Goal: Task Accomplishment & Management: Complete application form

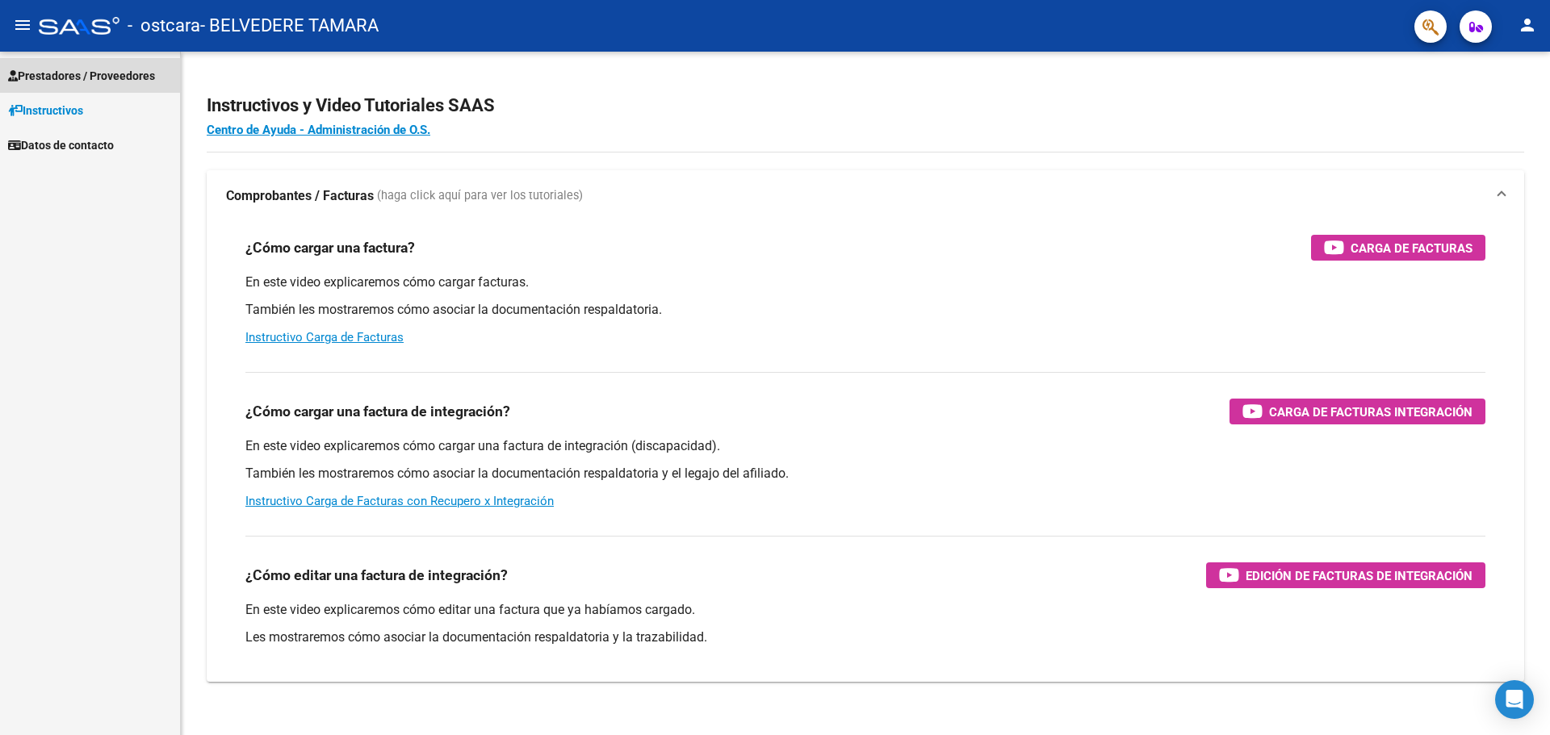
click at [97, 61] on link "Prestadores / Proveedores" at bounding box center [90, 75] width 180 height 35
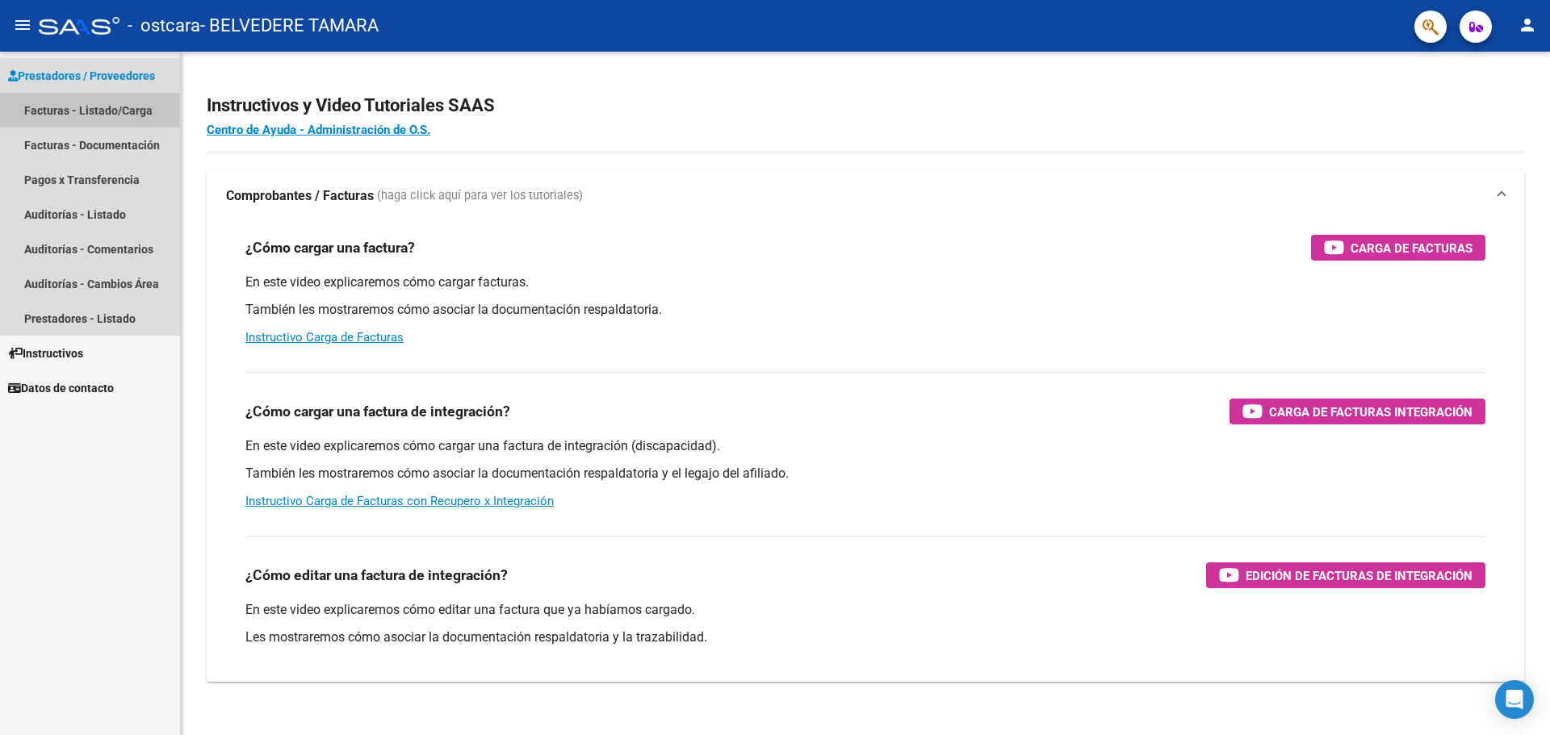
click at [113, 111] on link "Facturas - Listado/Carga" at bounding box center [90, 110] width 180 height 35
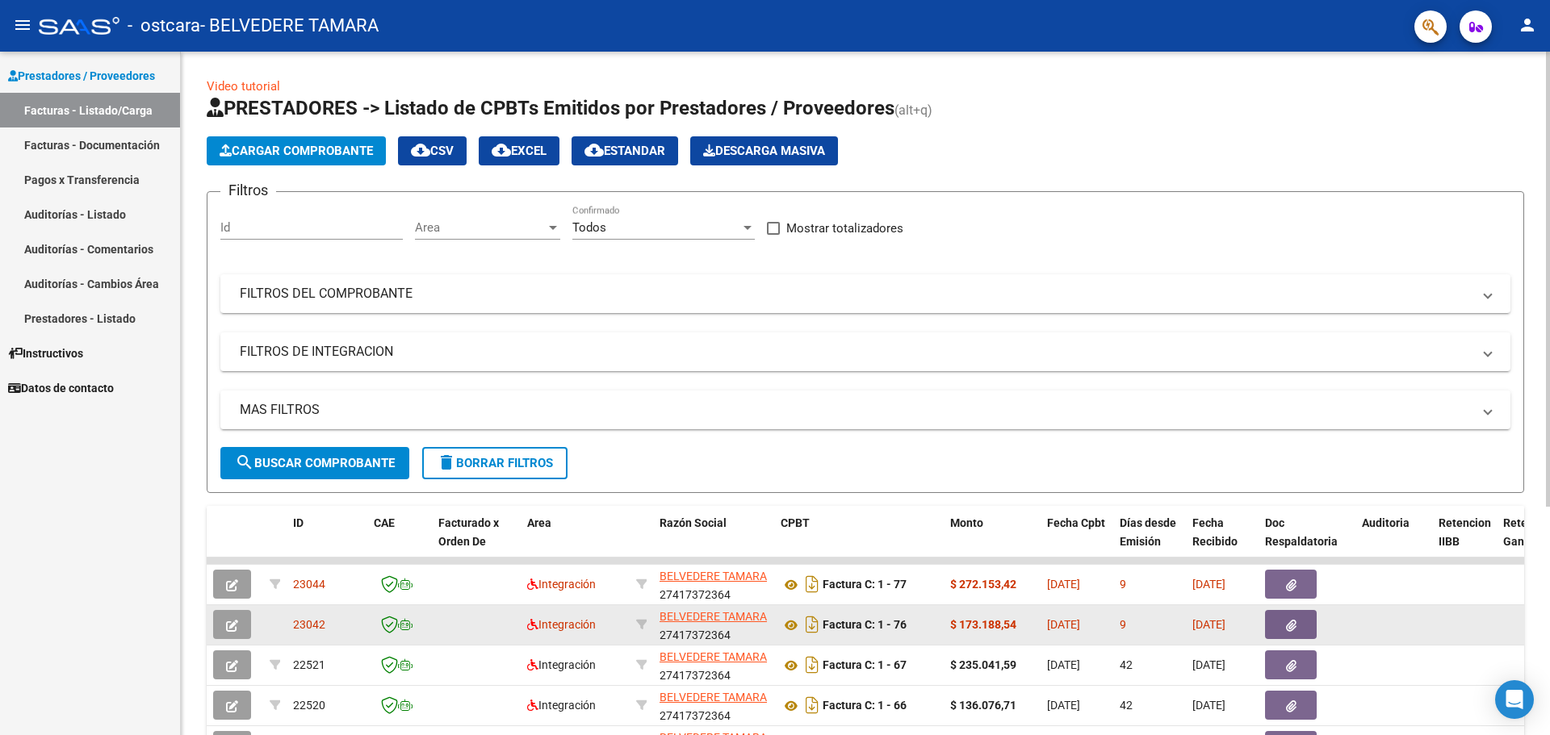
click at [233, 630] on icon "button" at bounding box center [232, 626] width 12 height 12
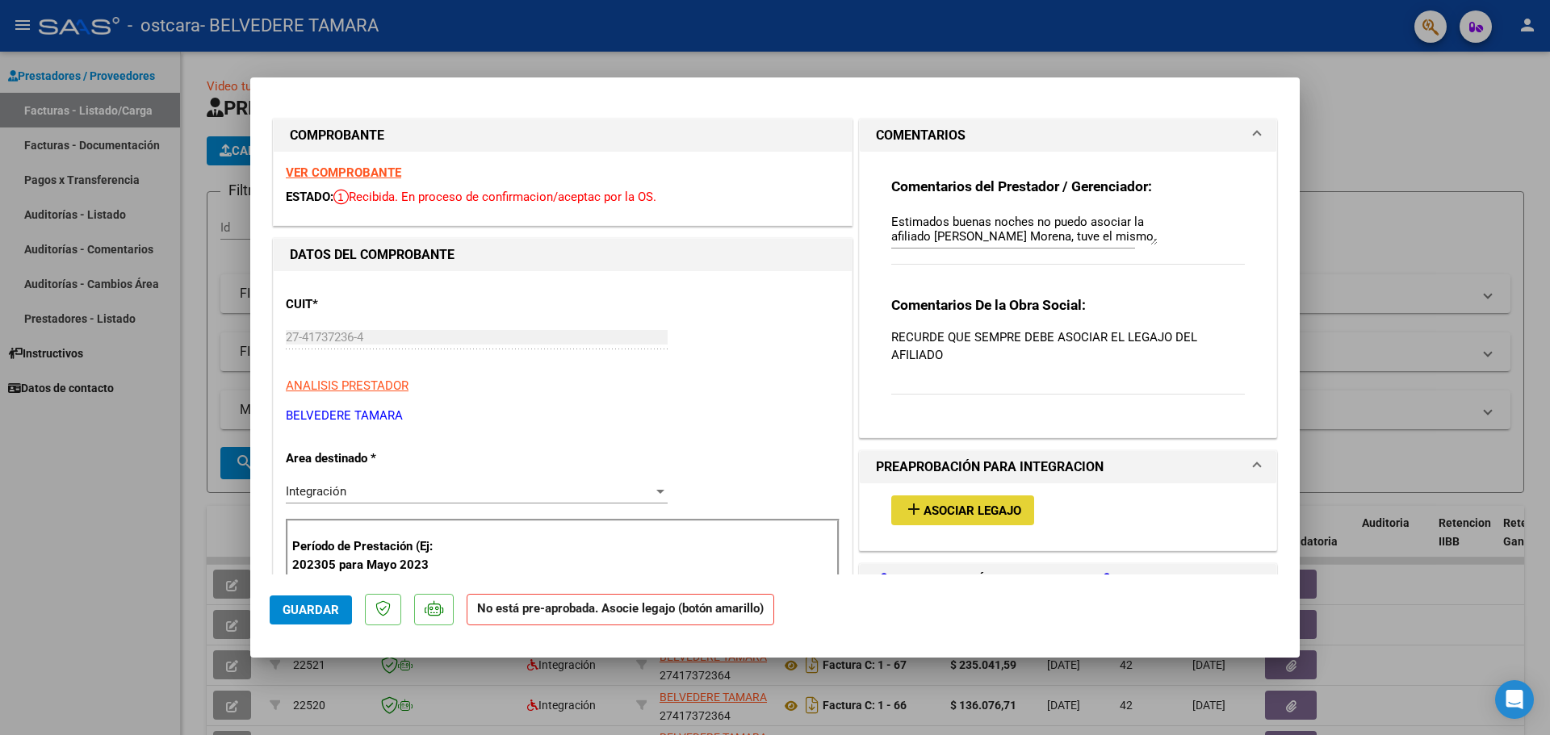
click at [952, 522] on button "add Asociar Legajo" at bounding box center [962, 511] width 143 height 30
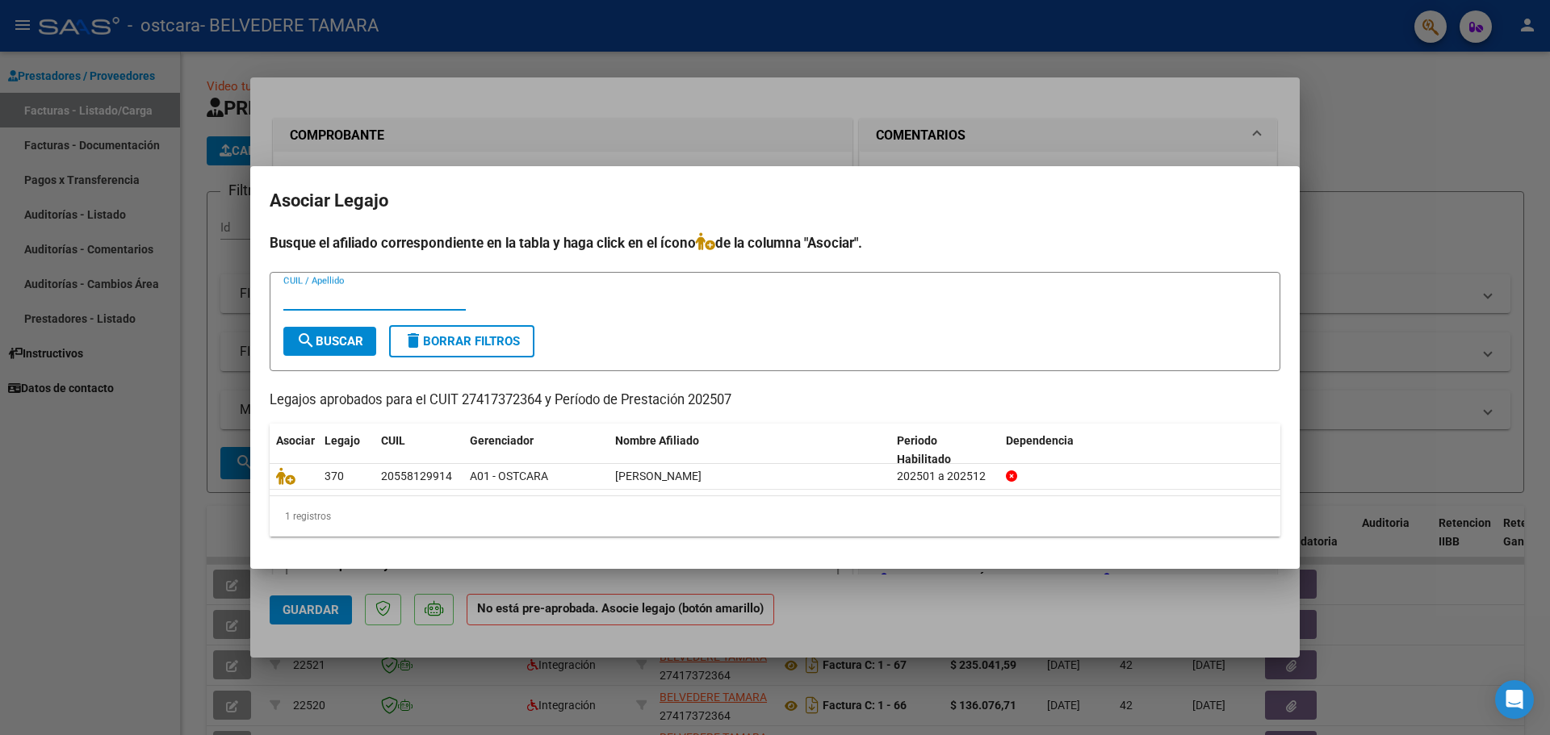
click at [136, 465] on div at bounding box center [775, 367] width 1550 height 735
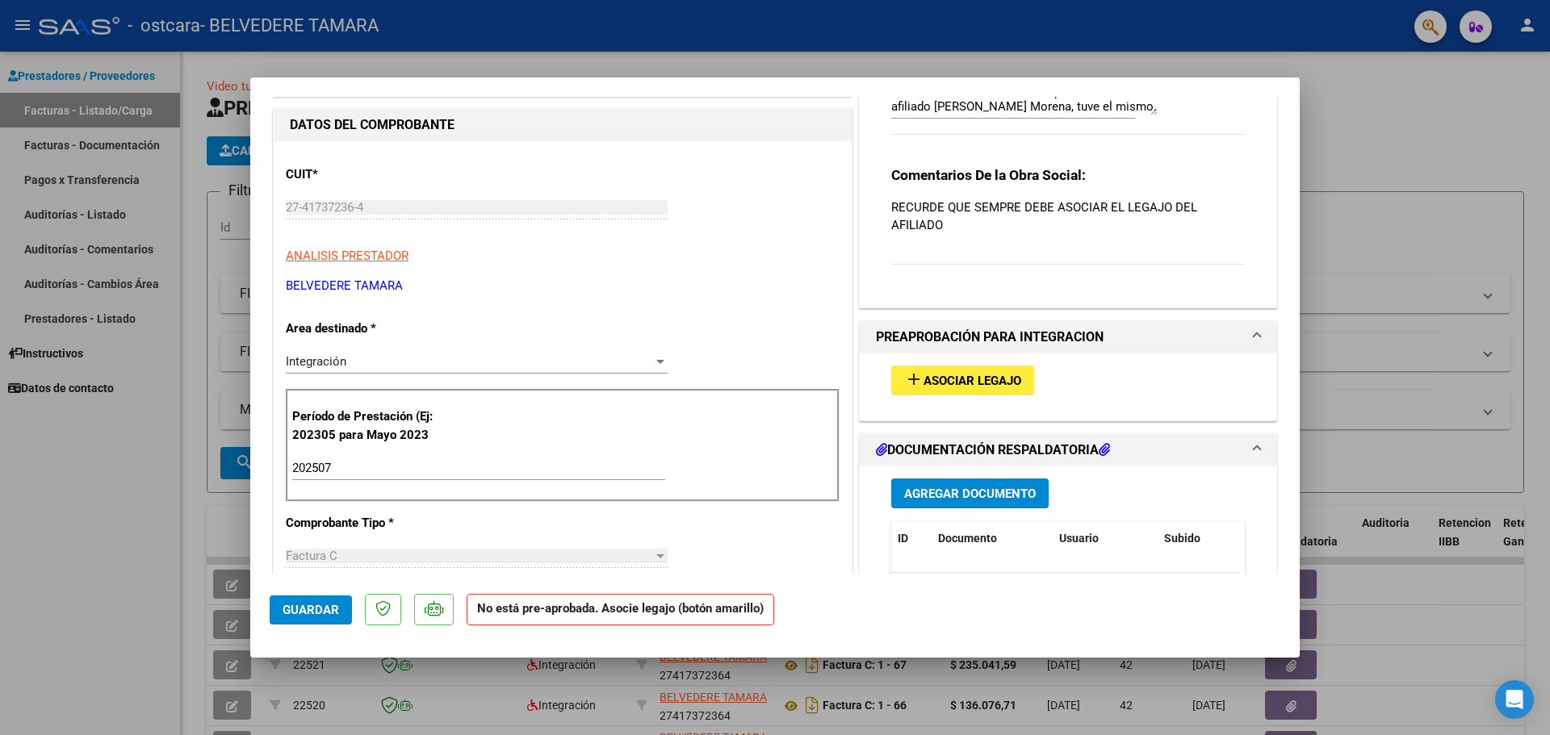
scroll to position [323, 0]
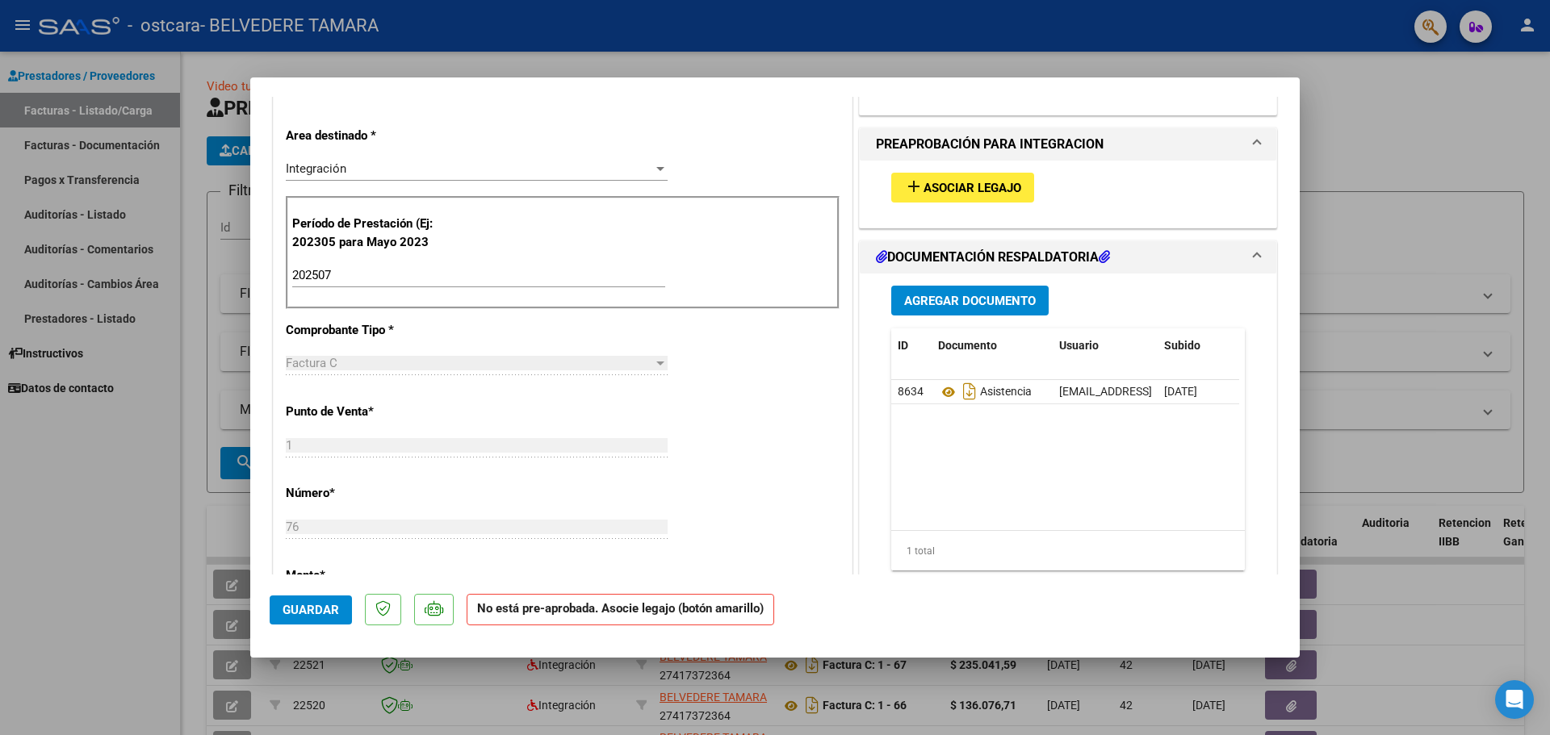
click at [136, 530] on div at bounding box center [775, 367] width 1550 height 735
type input "$ 0,00"
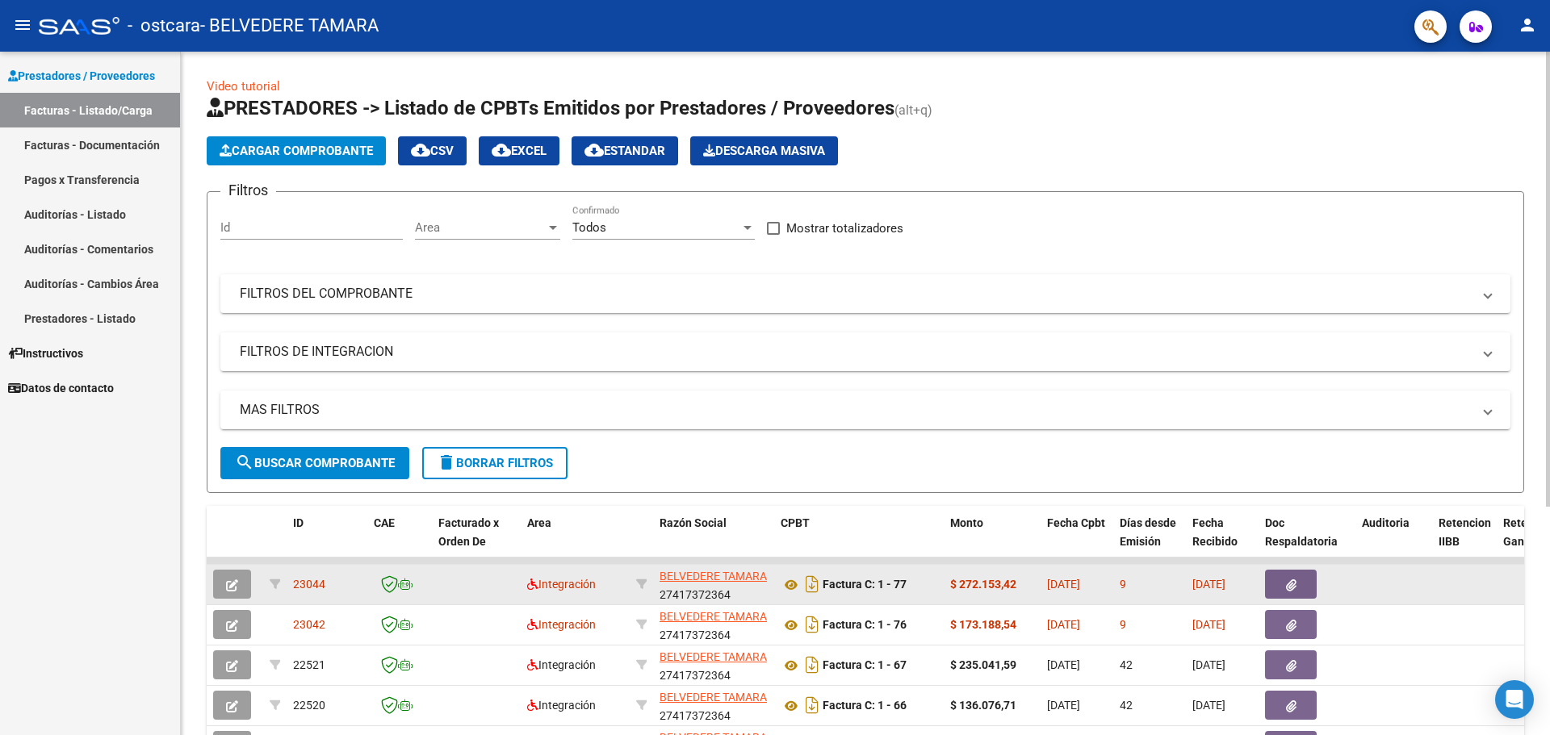
click at [235, 580] on icon "button" at bounding box center [232, 586] width 12 height 12
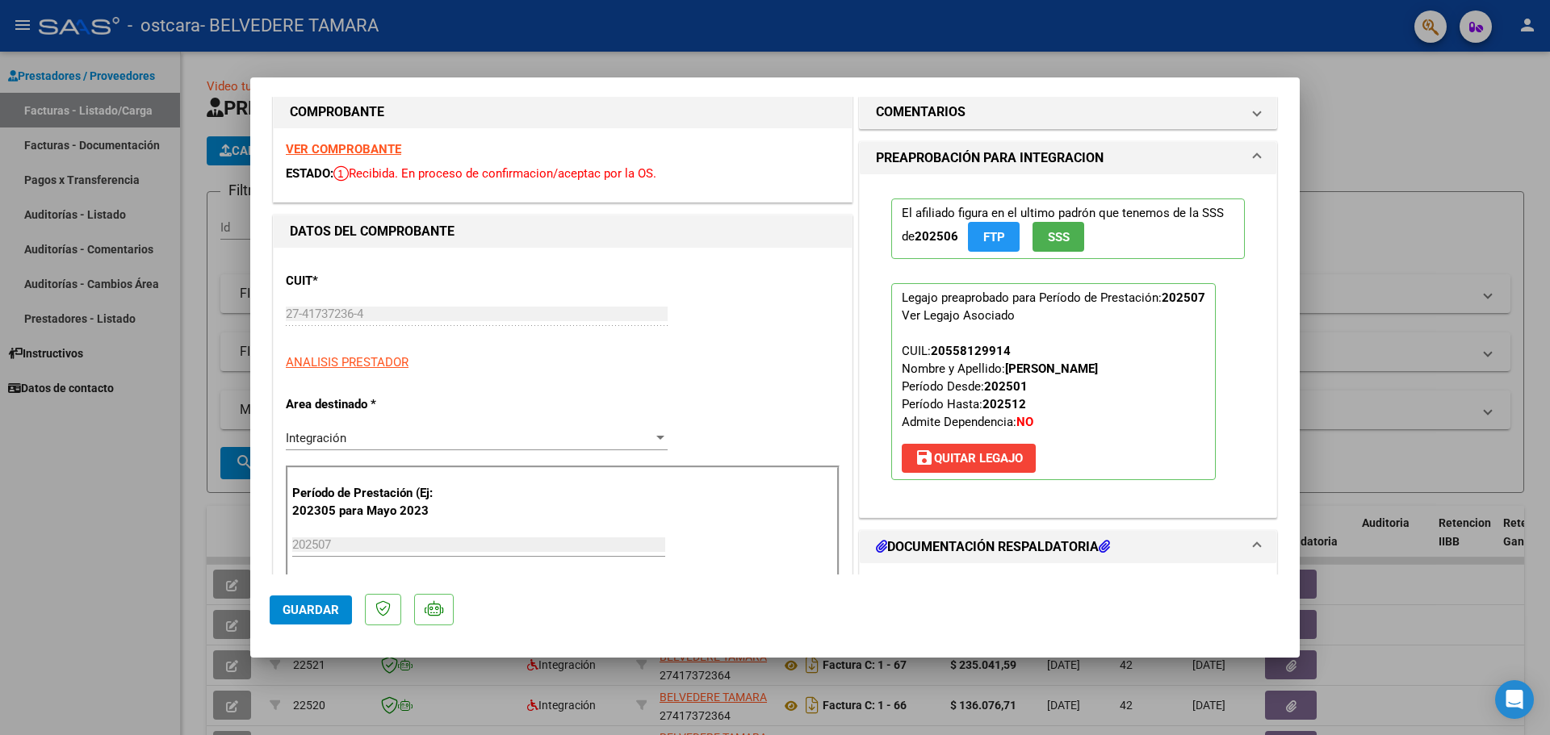
scroll to position [0, 0]
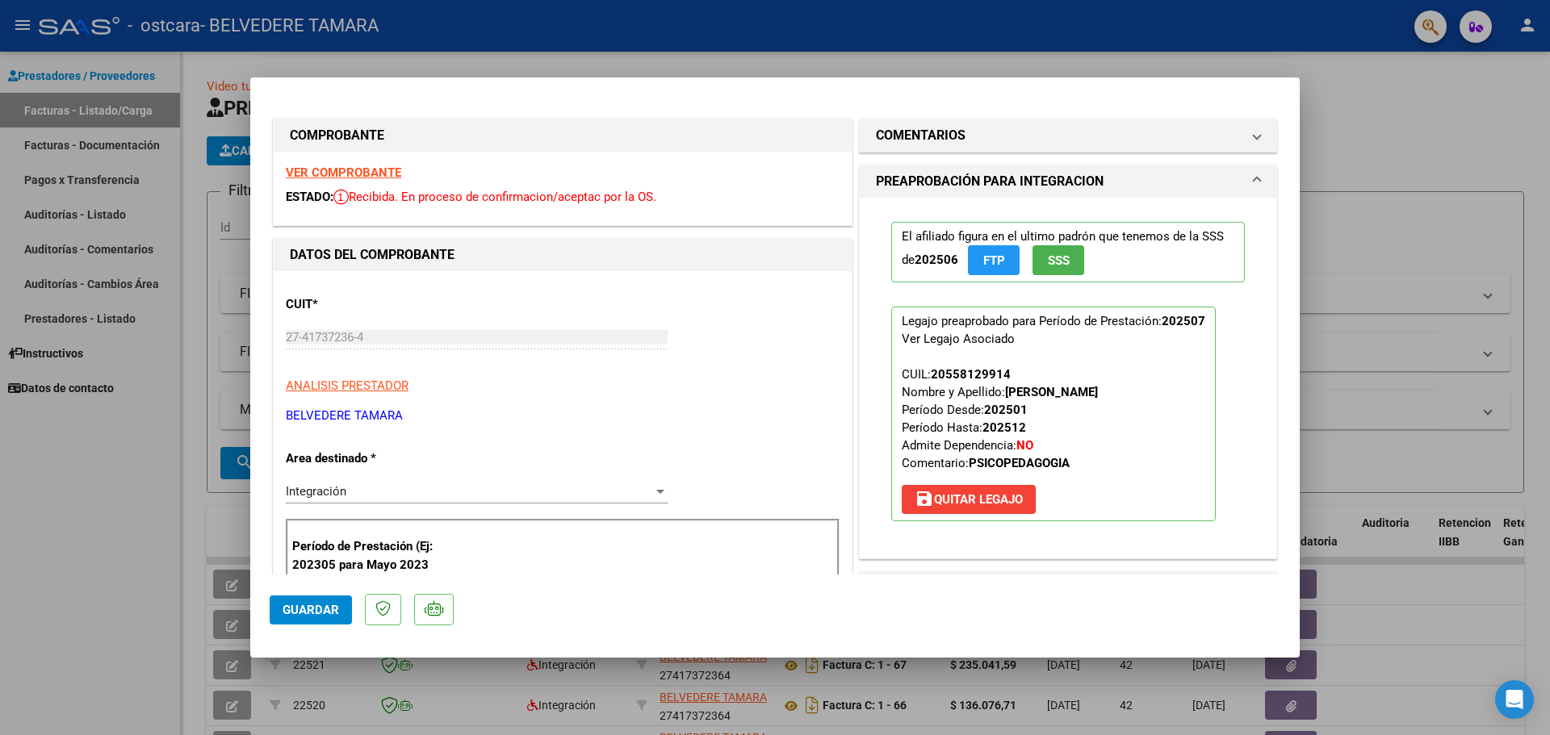
click at [57, 500] on div at bounding box center [775, 367] width 1550 height 735
type input "$ 0,00"
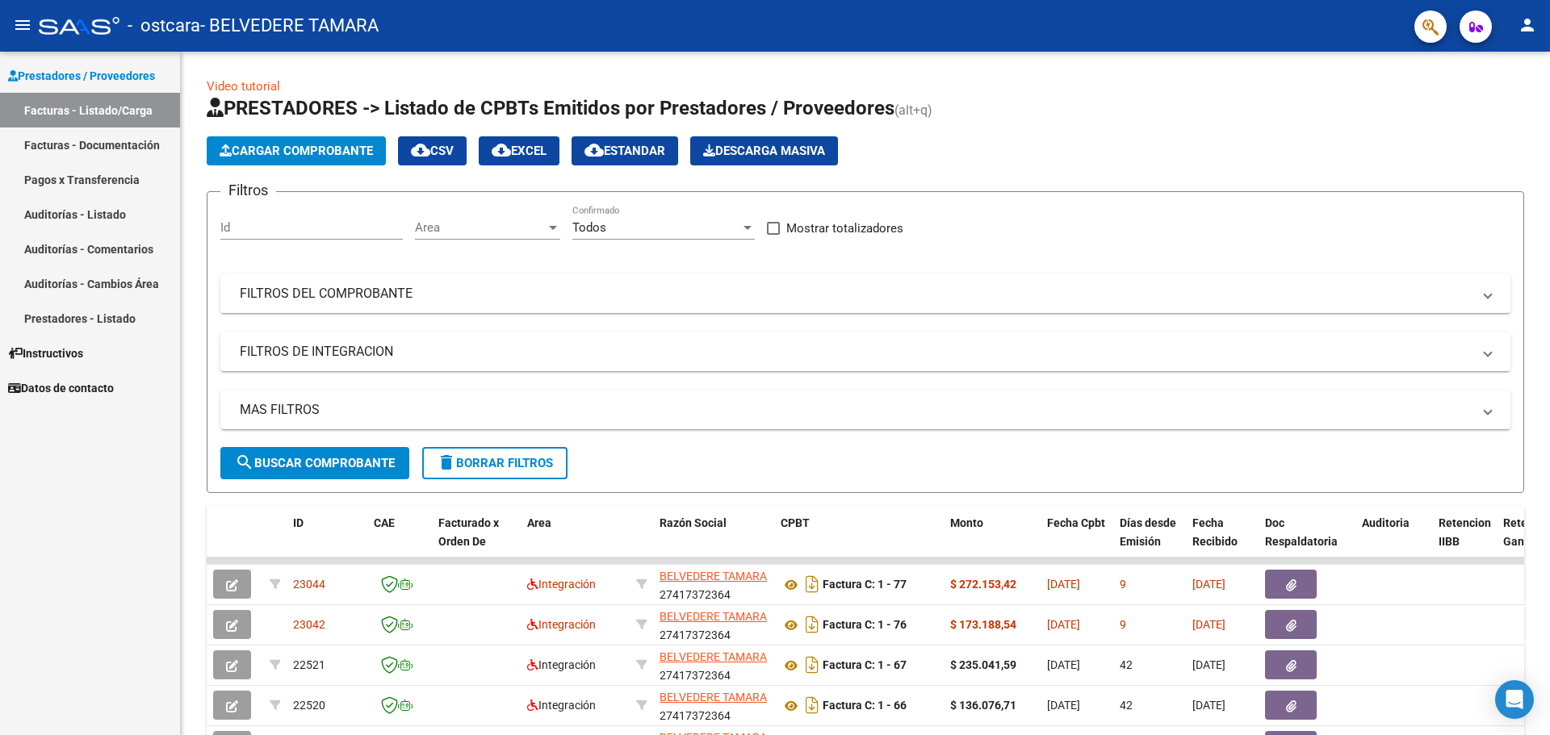
click at [1527, 19] on mat-icon "person" at bounding box center [1526, 24] width 19 height 19
click at [1484, 104] on button "exit_to_app Salir" at bounding box center [1494, 106] width 98 height 39
